Goal: Task Accomplishment & Management: Use online tool/utility

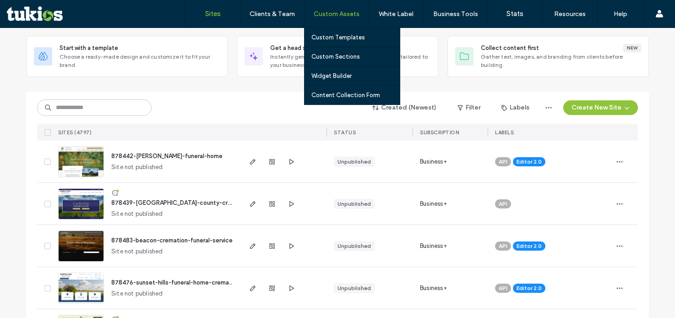
scroll to position [46, 0]
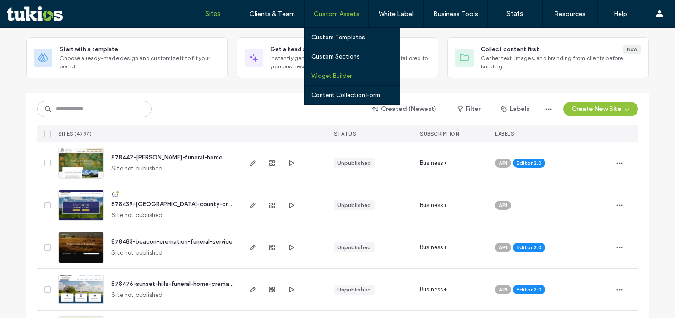
click at [325, 73] on label "Widget Builder" at bounding box center [331, 75] width 40 height 7
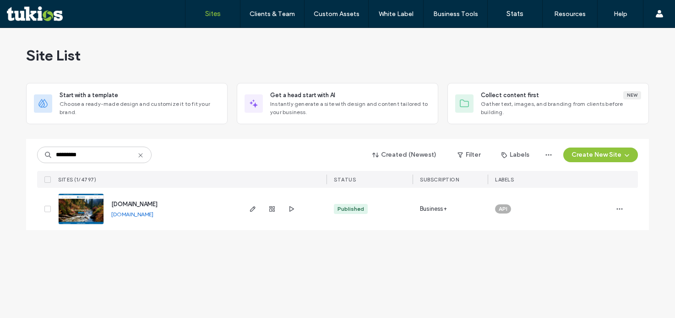
type input "*********"
click at [138, 202] on span "www.lindquistmortuary.com" at bounding box center [134, 204] width 46 height 7
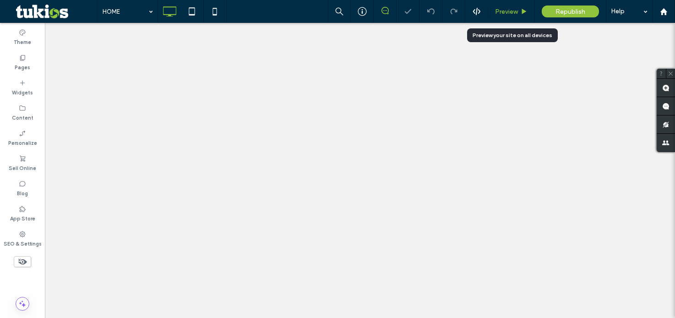
click at [511, 5] on div "Preview" at bounding box center [511, 11] width 47 height 23
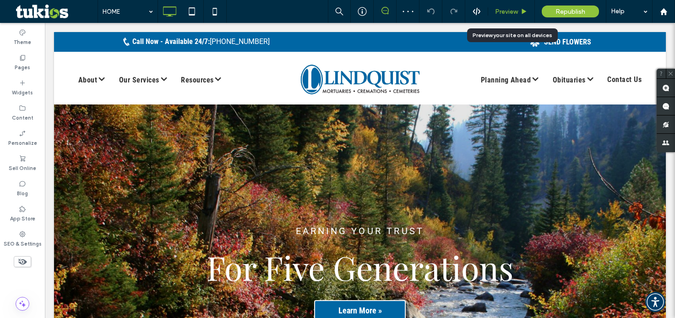
click at [502, 14] on span "Preview" at bounding box center [506, 12] width 23 height 8
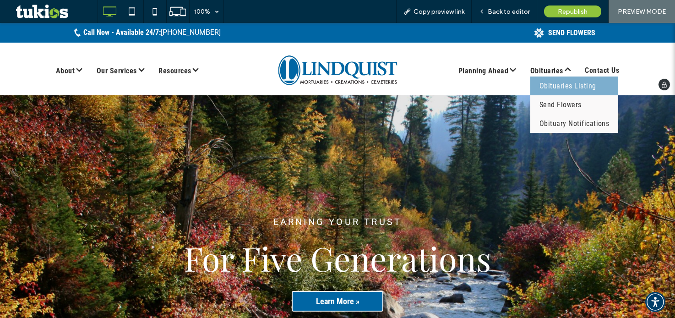
click at [551, 82] on span "Obituaries Listing" at bounding box center [568, 86] width 57 height 11
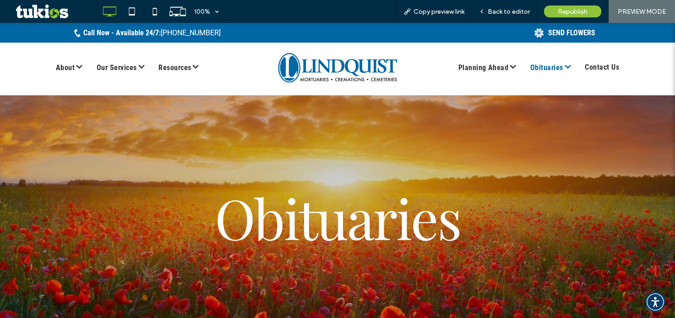
scroll to position [229, 0]
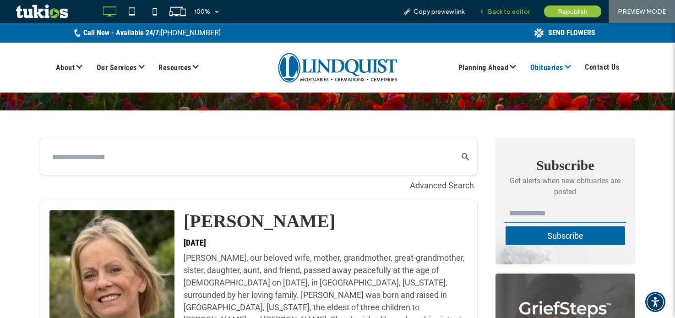
click at [505, 10] on span "Back to editor" at bounding box center [509, 12] width 42 height 8
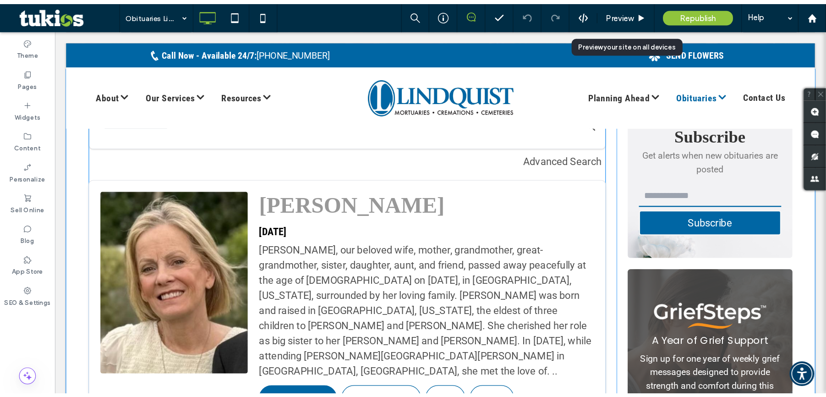
scroll to position [321, 0]
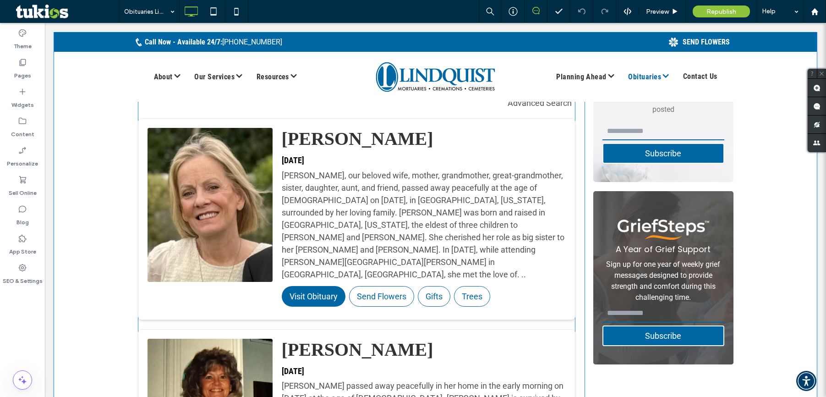
click at [374, 178] on div "[PERSON_NAME], our beloved wife, mother, grandmother, great-grandmother, sister…" at bounding box center [424, 224] width 284 height 111
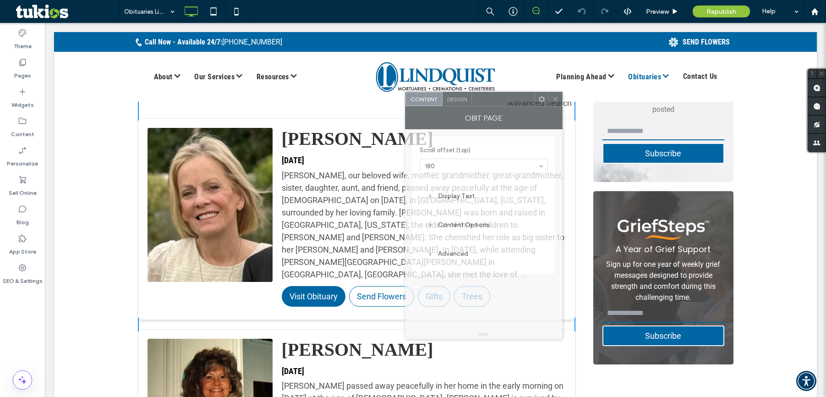
drag, startPoint x: 676, startPoint y: 81, endPoint x: 425, endPoint y: 89, distance: 252.0
click at [472, 92] on div at bounding box center [503, 99] width 63 height 14
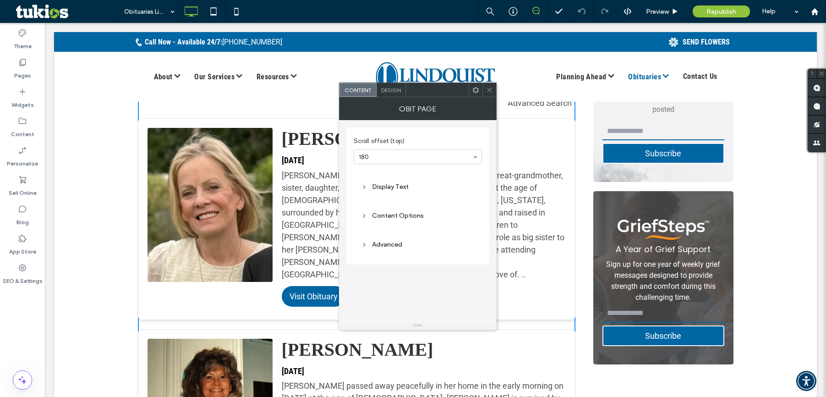
click at [400, 216] on div "Content Options" at bounding box center [418, 216] width 114 height 8
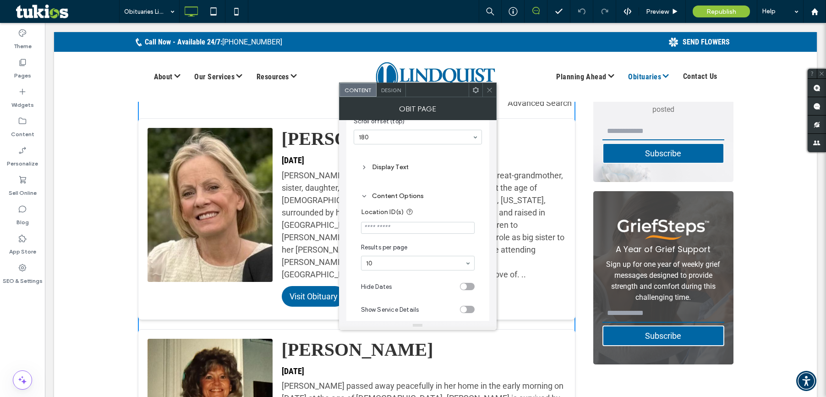
scroll to position [0, 0]
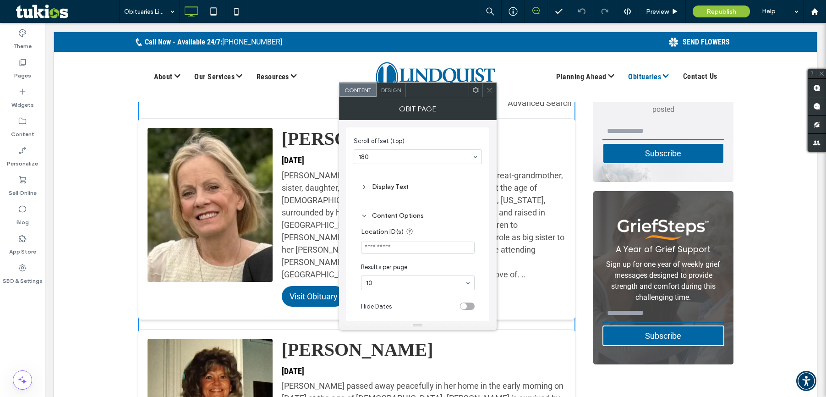
click at [387, 185] on div "Display Text" at bounding box center [418, 187] width 114 height 8
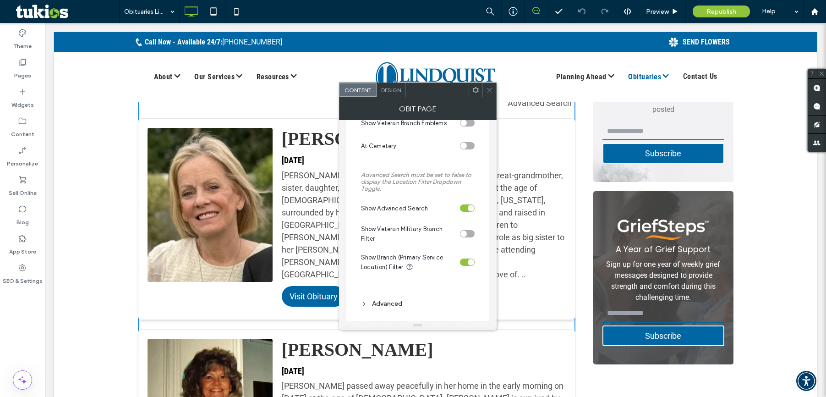
scroll to position [511, 0]
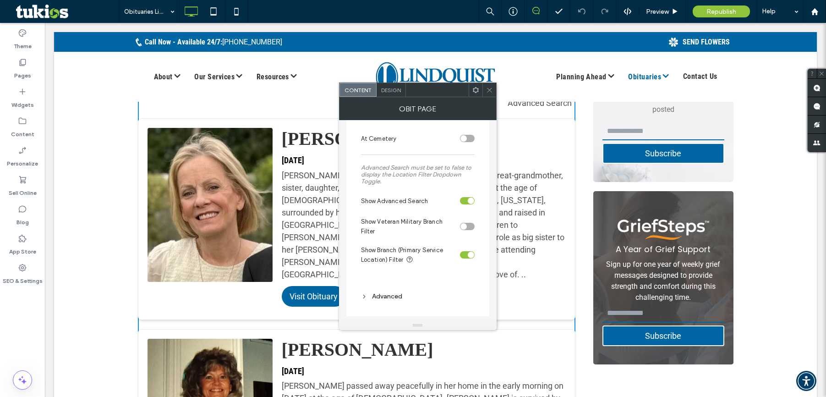
click at [388, 298] on div "Advanced" at bounding box center [418, 296] width 114 height 8
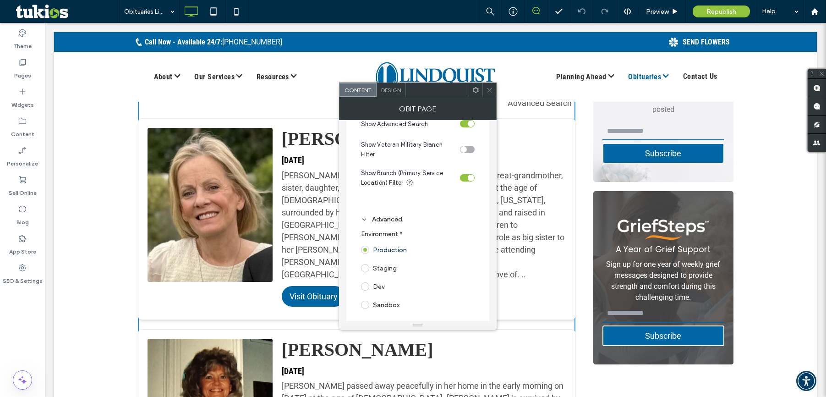
scroll to position [598, 0]
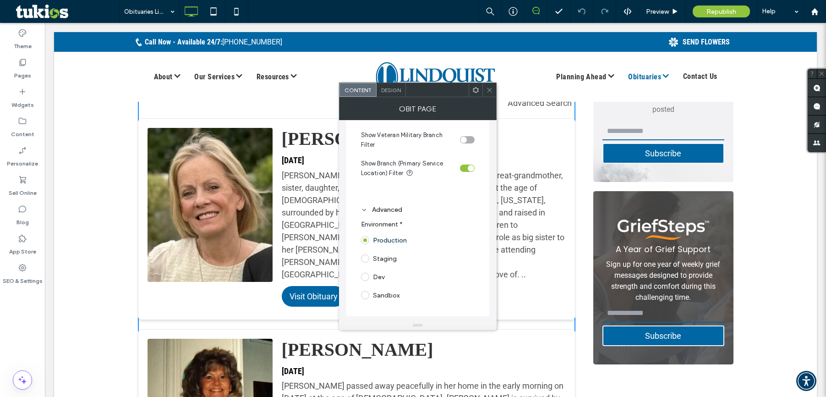
click at [390, 92] on span "Design" at bounding box center [391, 90] width 20 height 7
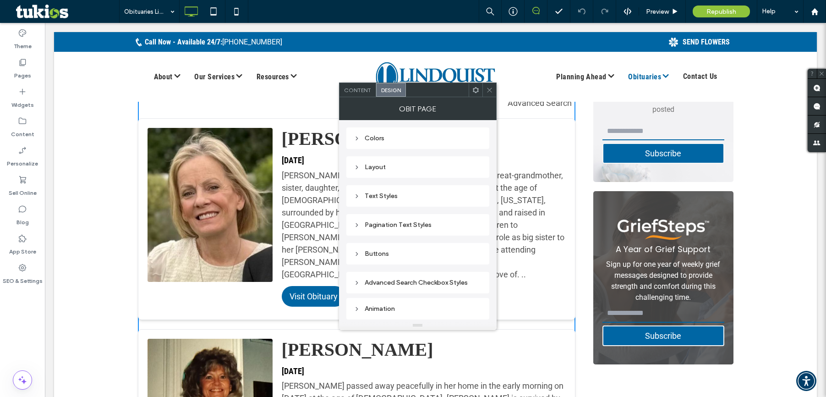
click at [373, 138] on div "Colors" at bounding box center [418, 138] width 128 height 8
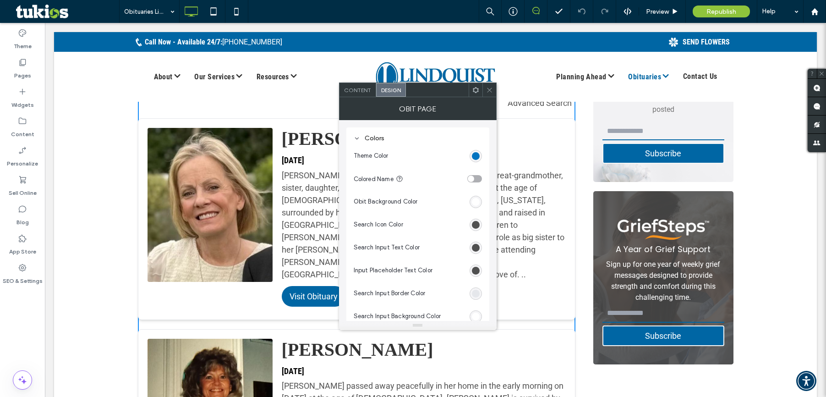
click at [363, 139] on div "Colors" at bounding box center [418, 138] width 128 height 8
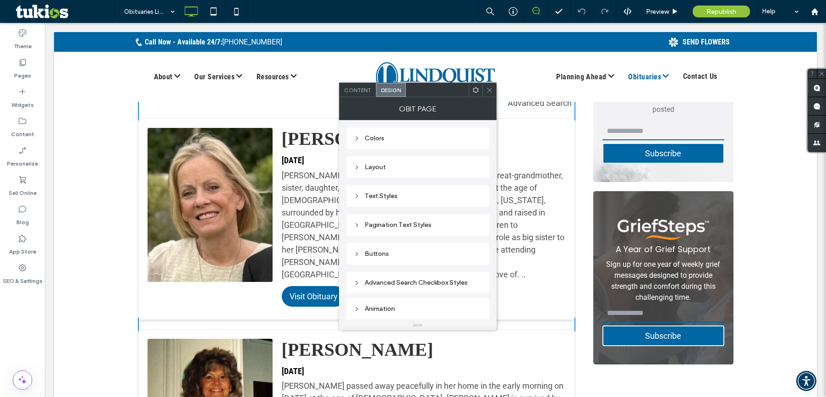
click at [376, 164] on div "Layout" at bounding box center [418, 167] width 128 height 8
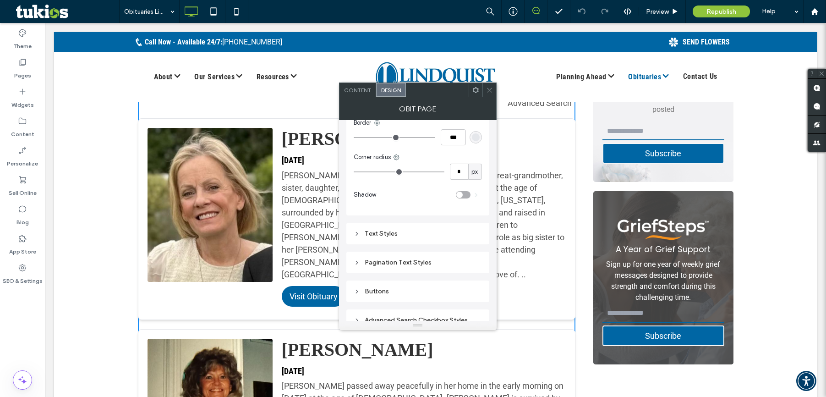
scroll to position [458, 0]
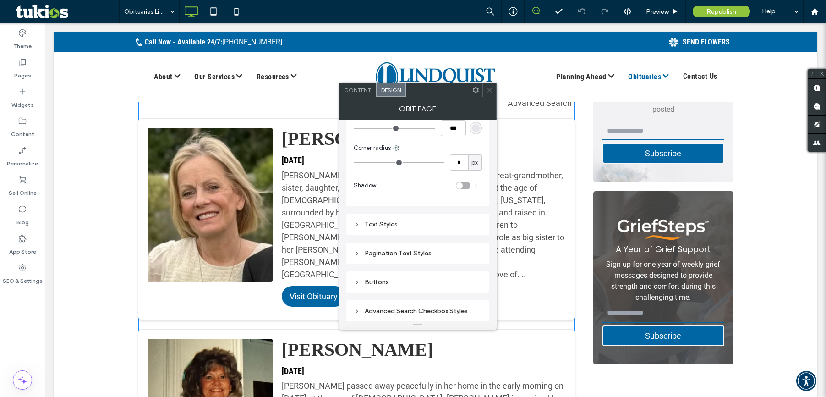
click at [387, 223] on div "Text Styles" at bounding box center [418, 224] width 128 height 8
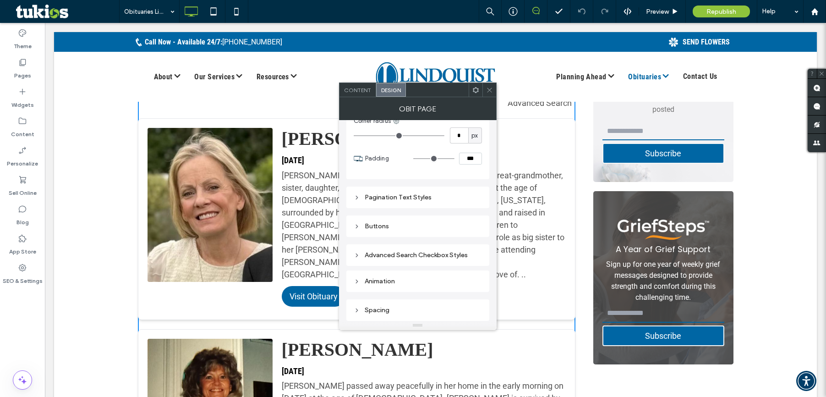
click at [383, 198] on div "Pagination Text Styles" at bounding box center [418, 197] width 128 height 8
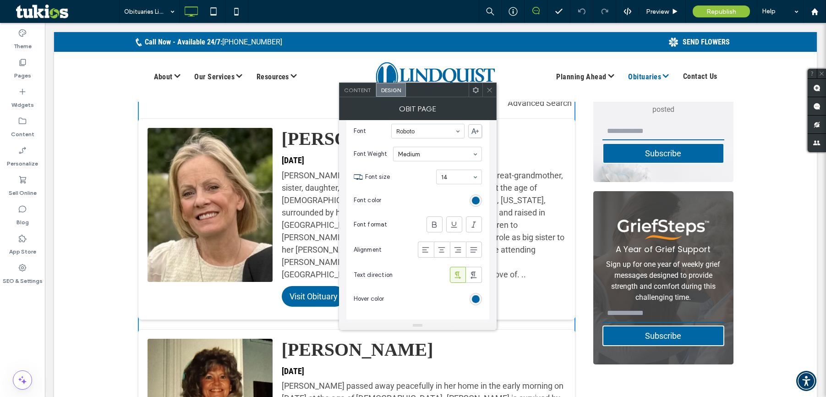
scroll to position [1952, 0]
